Goal: Information Seeking & Learning: Learn about a topic

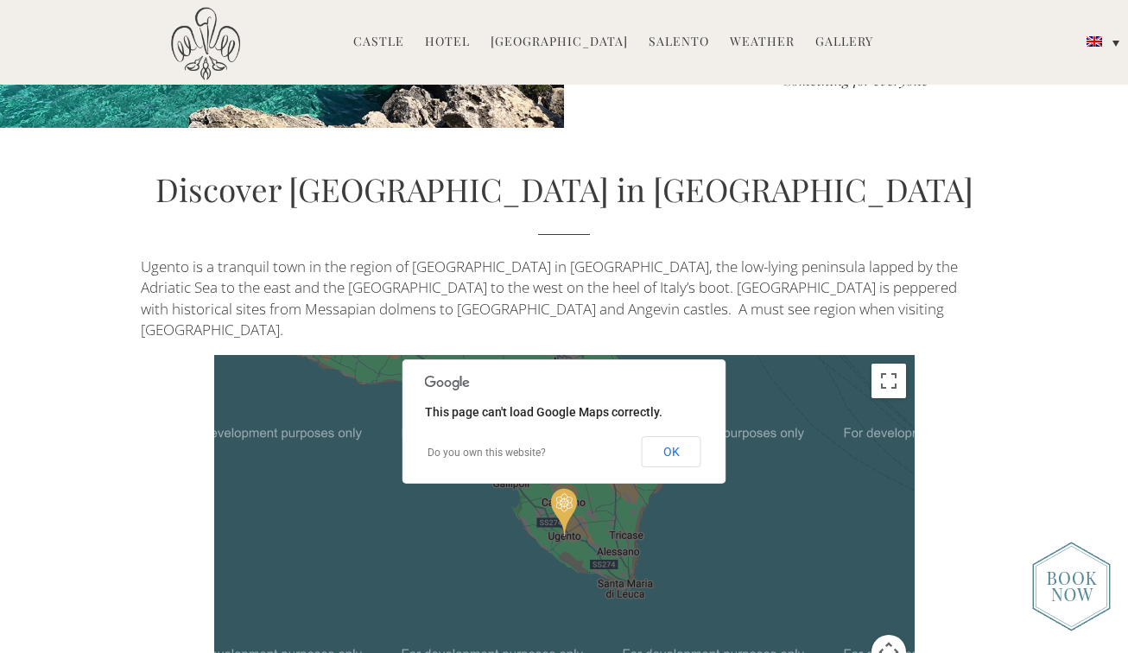
scroll to position [3400, 0]
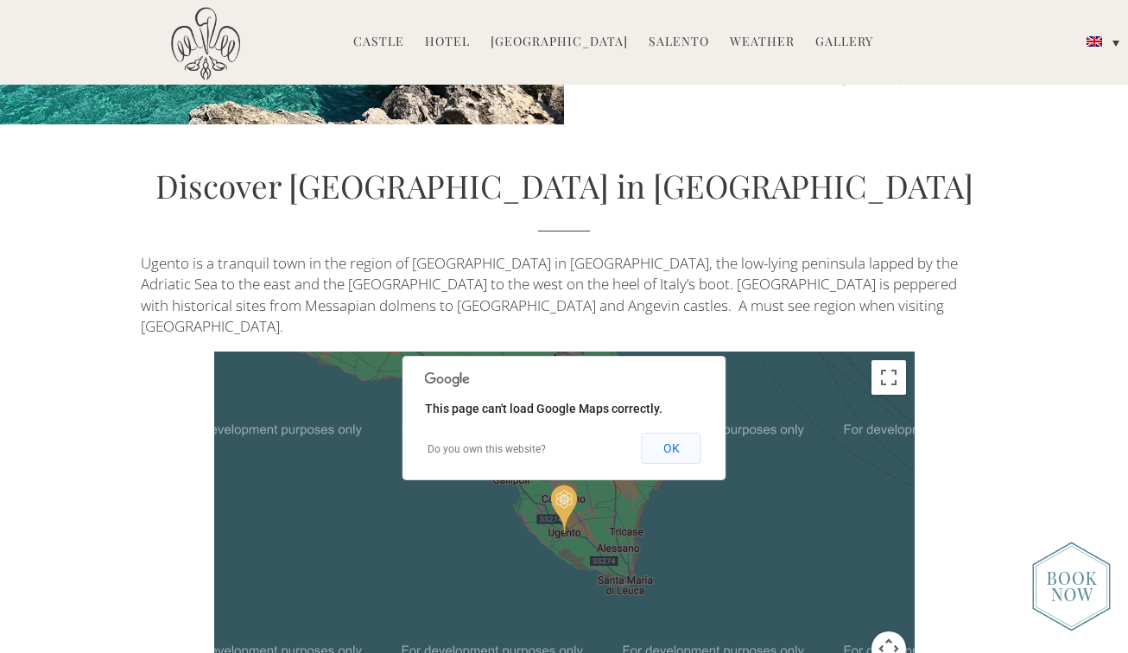
click at [671, 433] on button "OK" at bounding box center [672, 448] width 60 height 31
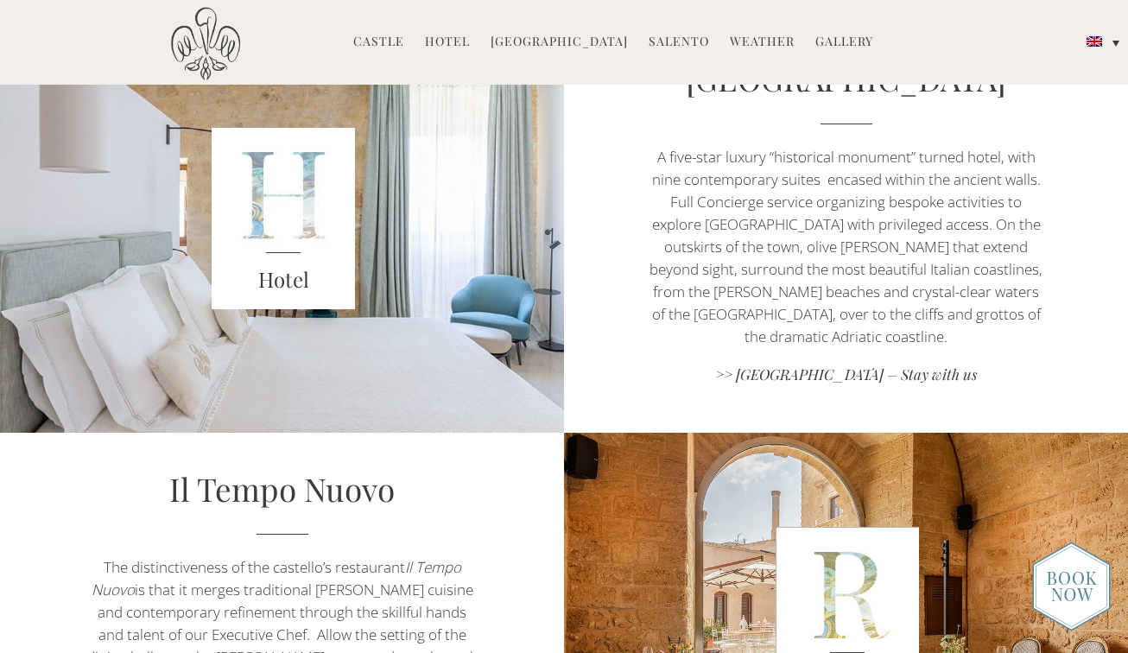
scroll to position [621, 0]
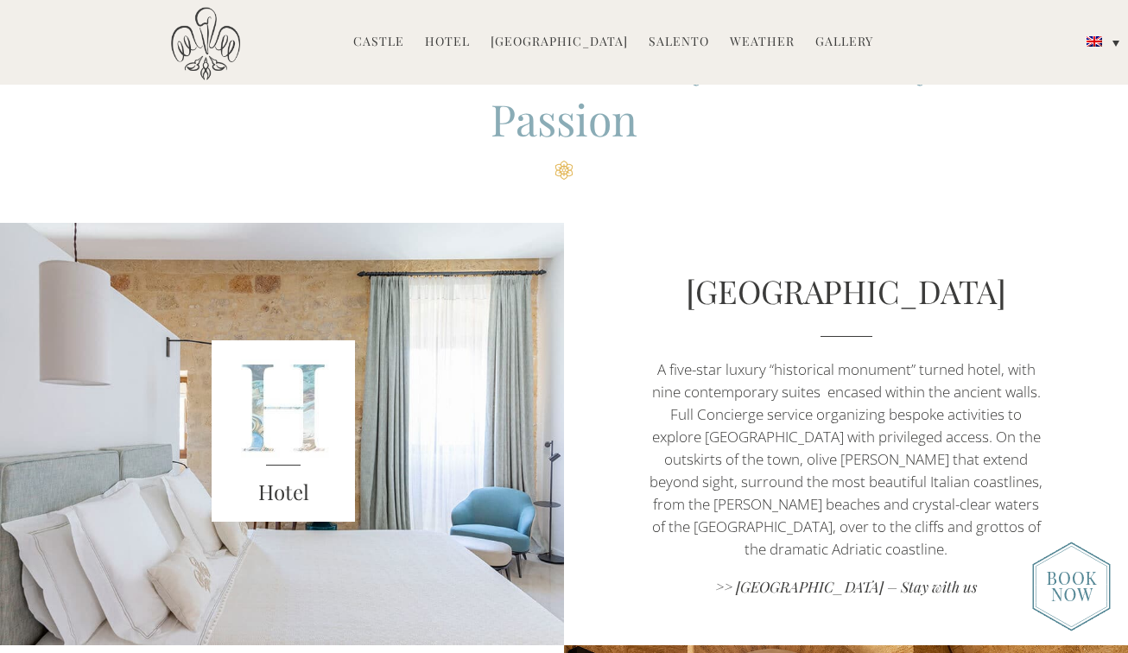
click at [464, 37] on link "Hotel" at bounding box center [447, 43] width 45 height 20
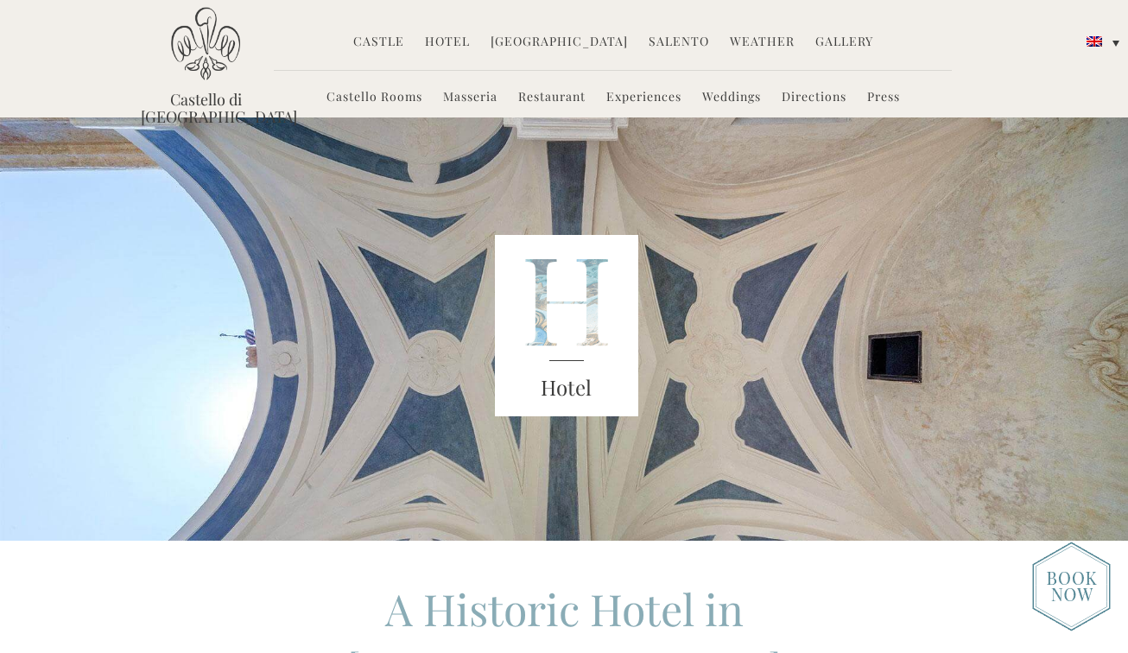
click at [730, 40] on link "Weather" at bounding box center [762, 43] width 65 height 20
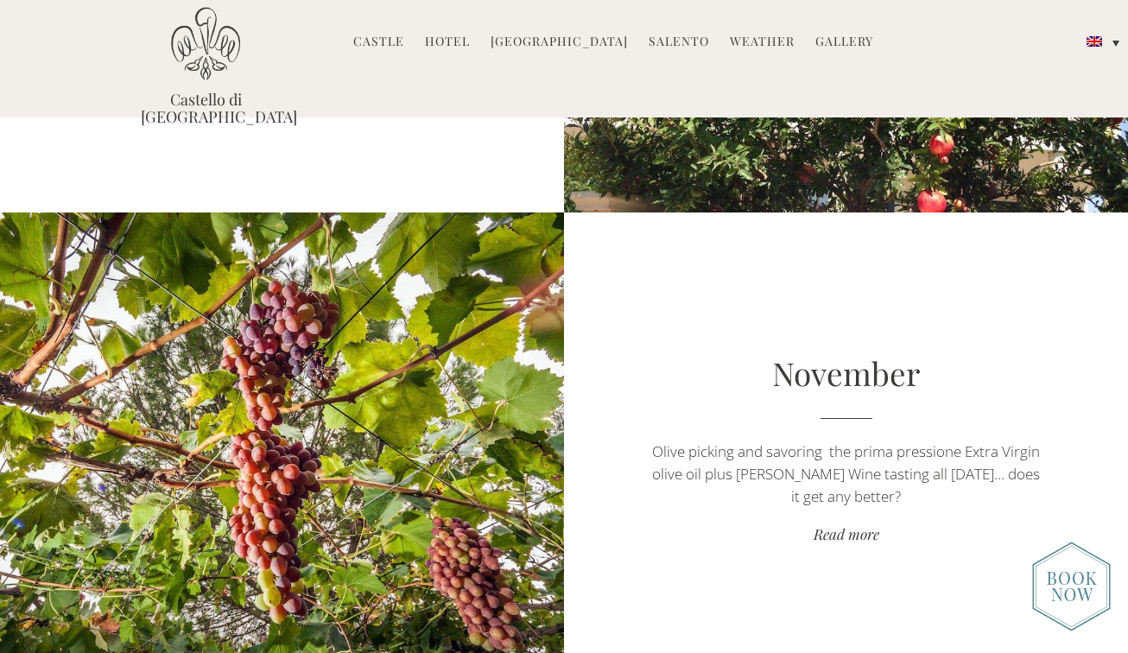
scroll to position [4991, 0]
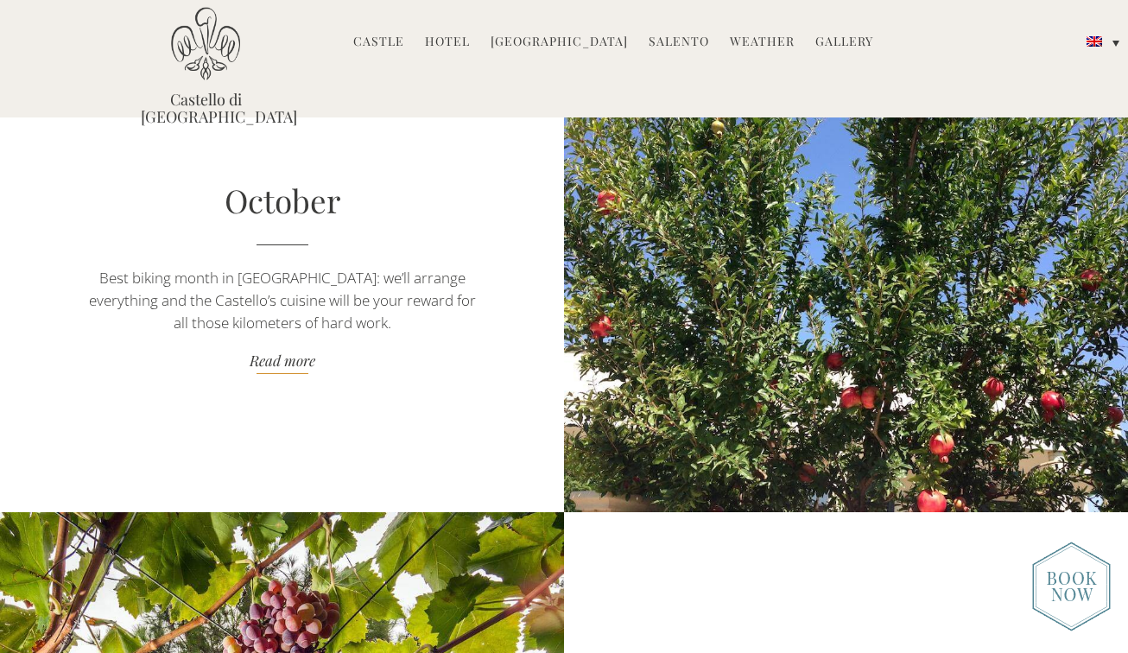
click at [286, 360] on link "Read more" at bounding box center [282, 362] width 395 height 23
